Goal: Transaction & Acquisition: Subscribe to service/newsletter

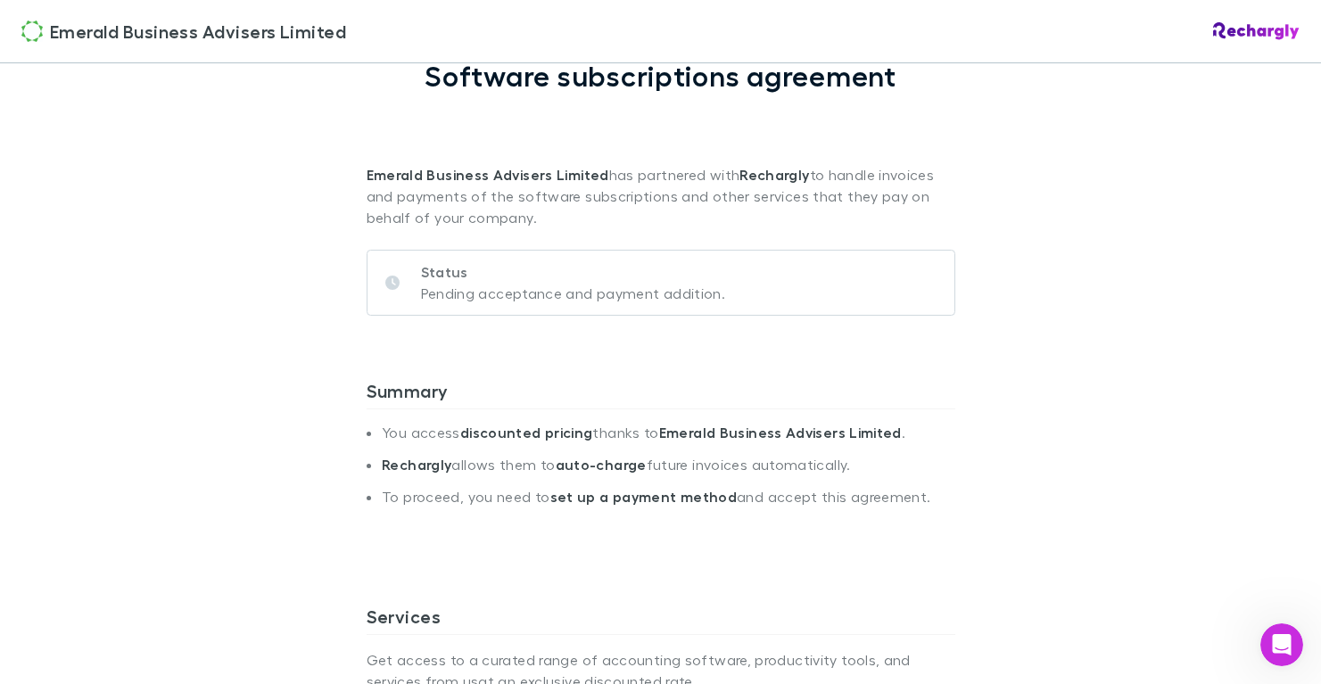
scroll to position [132, 0]
click at [725, 286] on div "Status Pending acceptance and payment addition." at bounding box center [661, 282] width 589 height 66
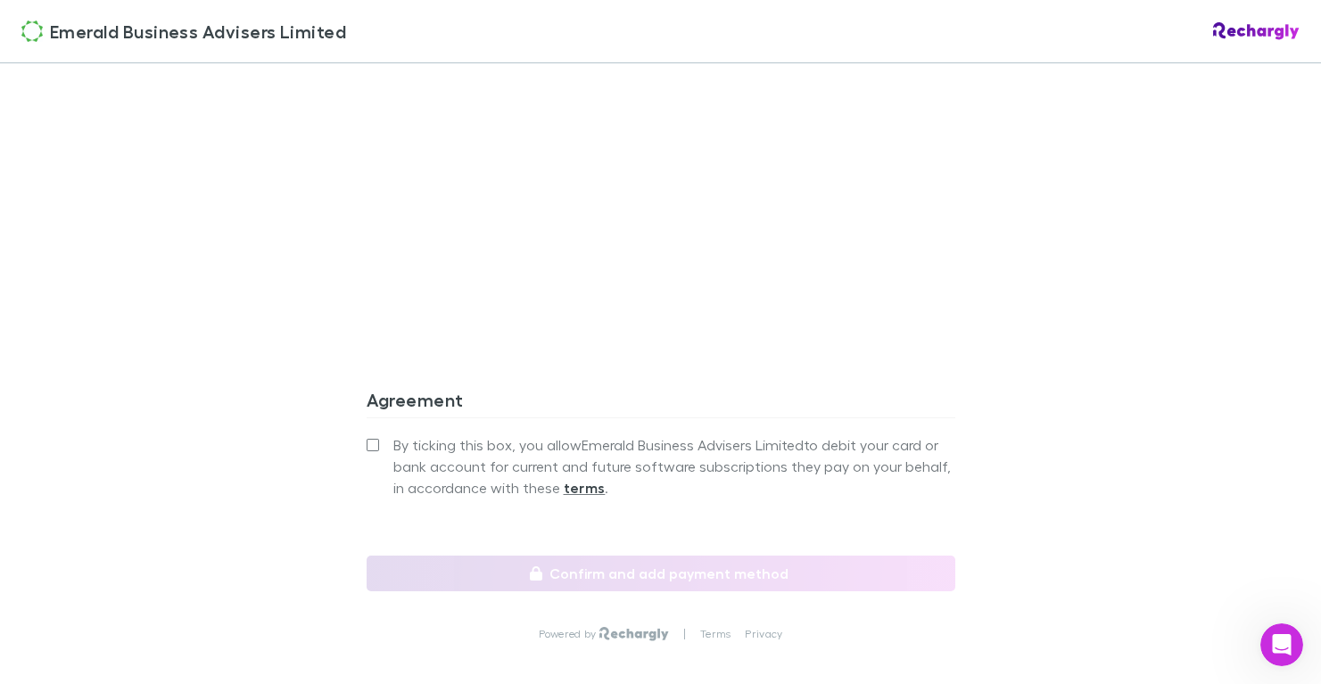
scroll to position [1608, 0]
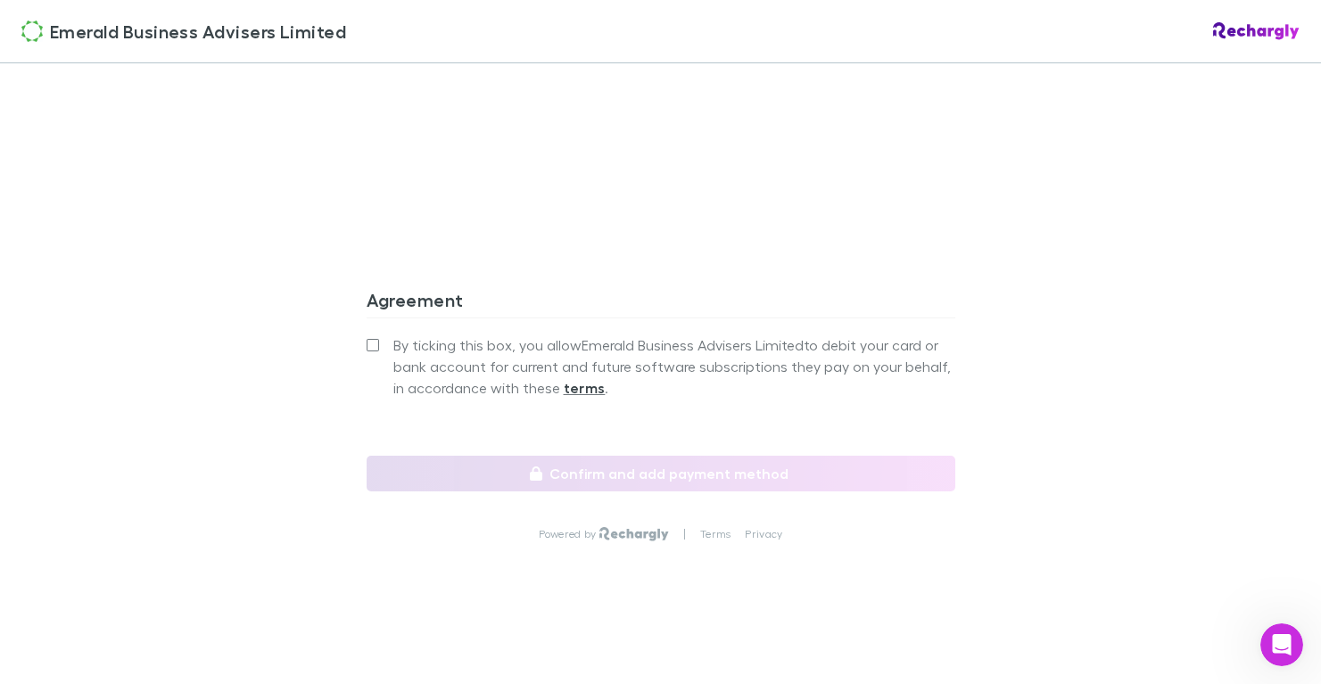
click at [422, 349] on span "By ticking this box, you allow Emerald Business Advisers Limited to debit your …" at bounding box center [675, 367] width 562 height 64
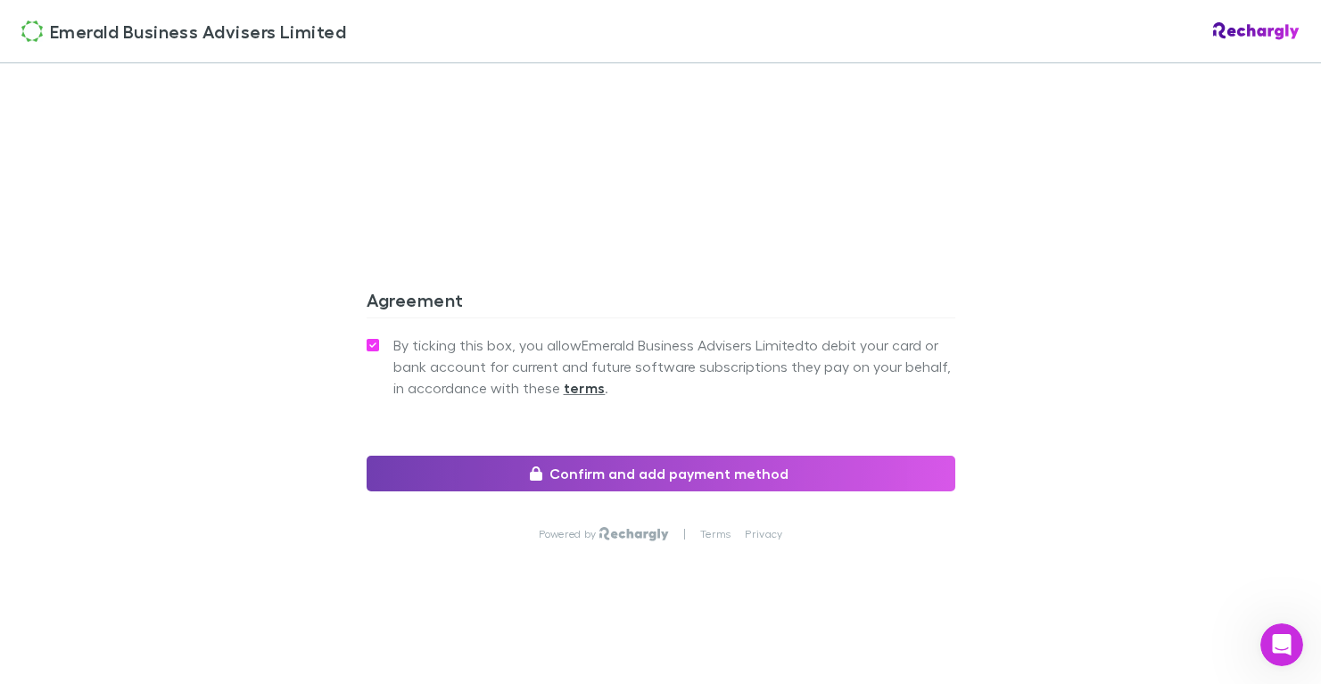
click at [667, 481] on button "Confirm and add payment method" at bounding box center [661, 474] width 589 height 36
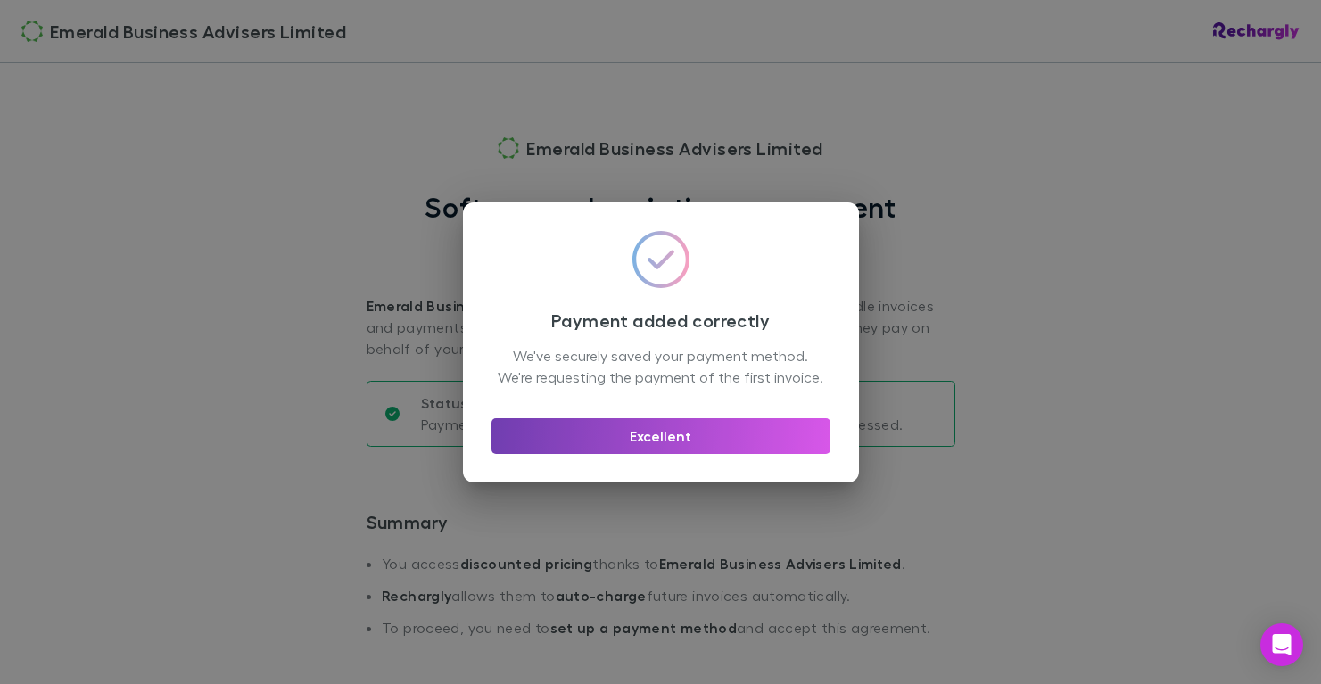
click at [697, 439] on button "Excellent" at bounding box center [661, 436] width 339 height 36
